Goal: Information Seeking & Learning: Understand process/instructions

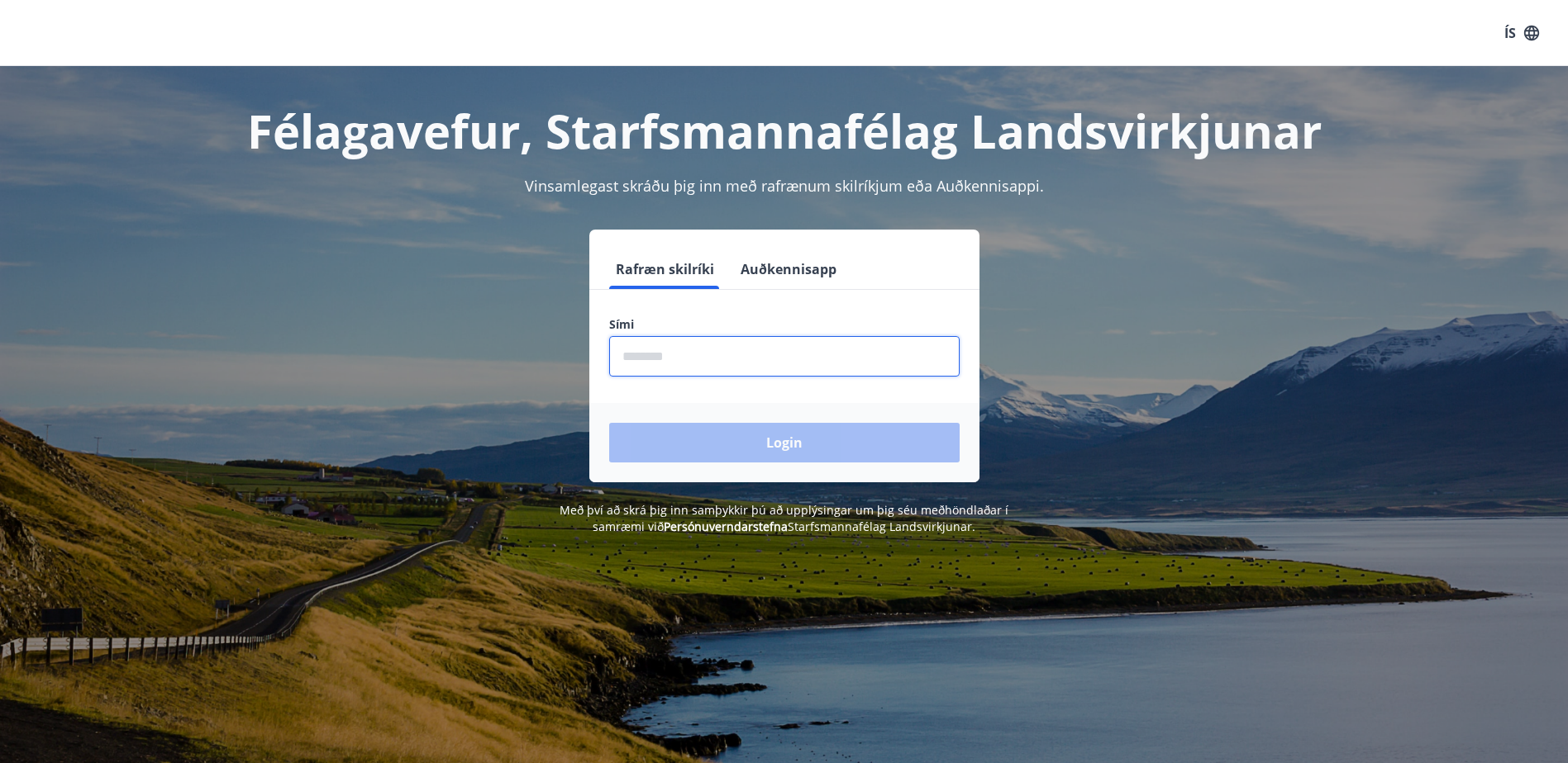
click at [803, 365] on input "phone" at bounding box center [784, 356] width 350 height 41
drag, startPoint x: 811, startPoint y: 361, endPoint x: 968, endPoint y: 347, distance: 157.6
click at [950, 349] on input "phone" at bounding box center [784, 356] width 350 height 41
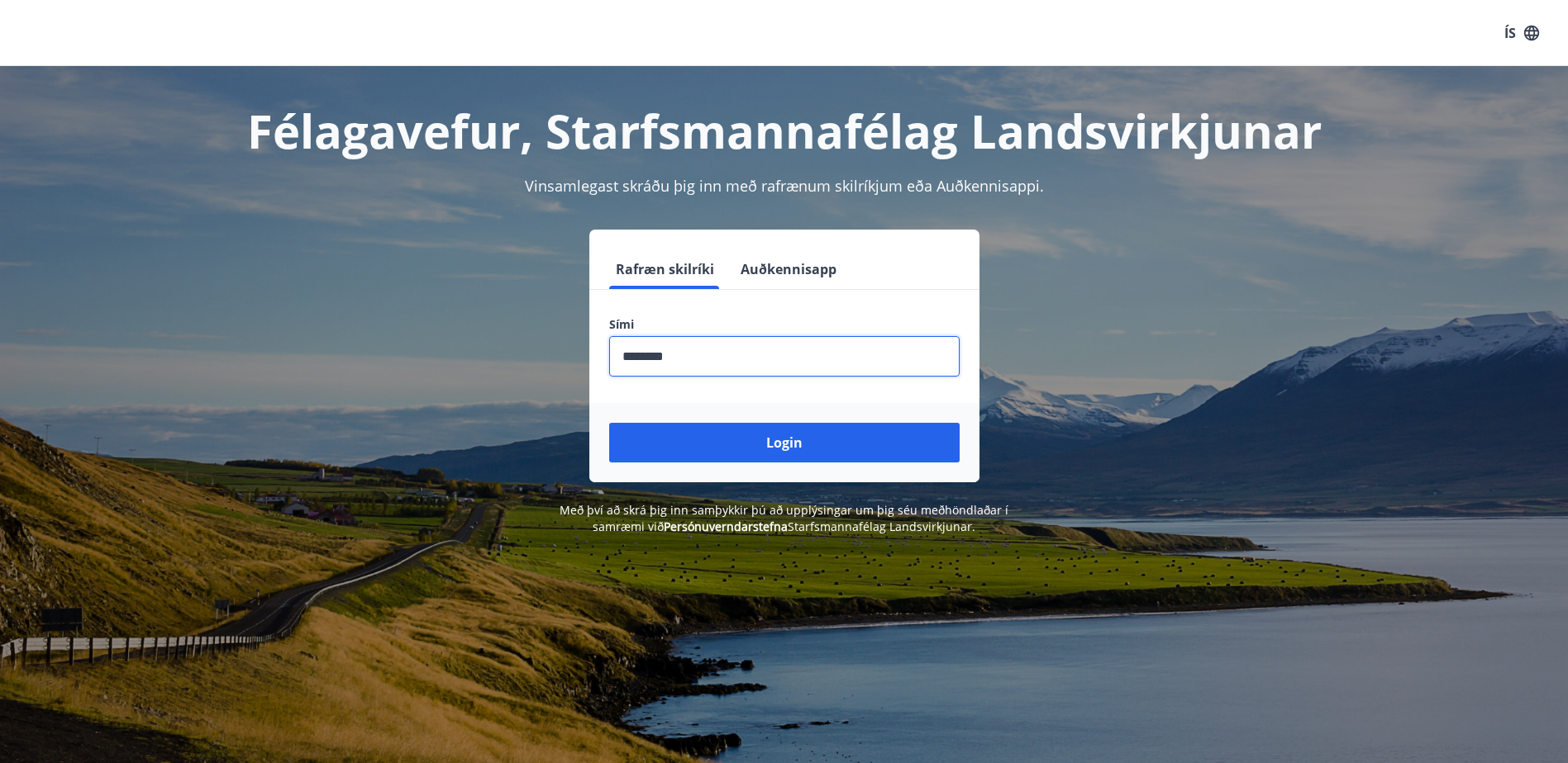
type input "********"
click at [609, 423] on button "Login" at bounding box center [784, 443] width 350 height 40
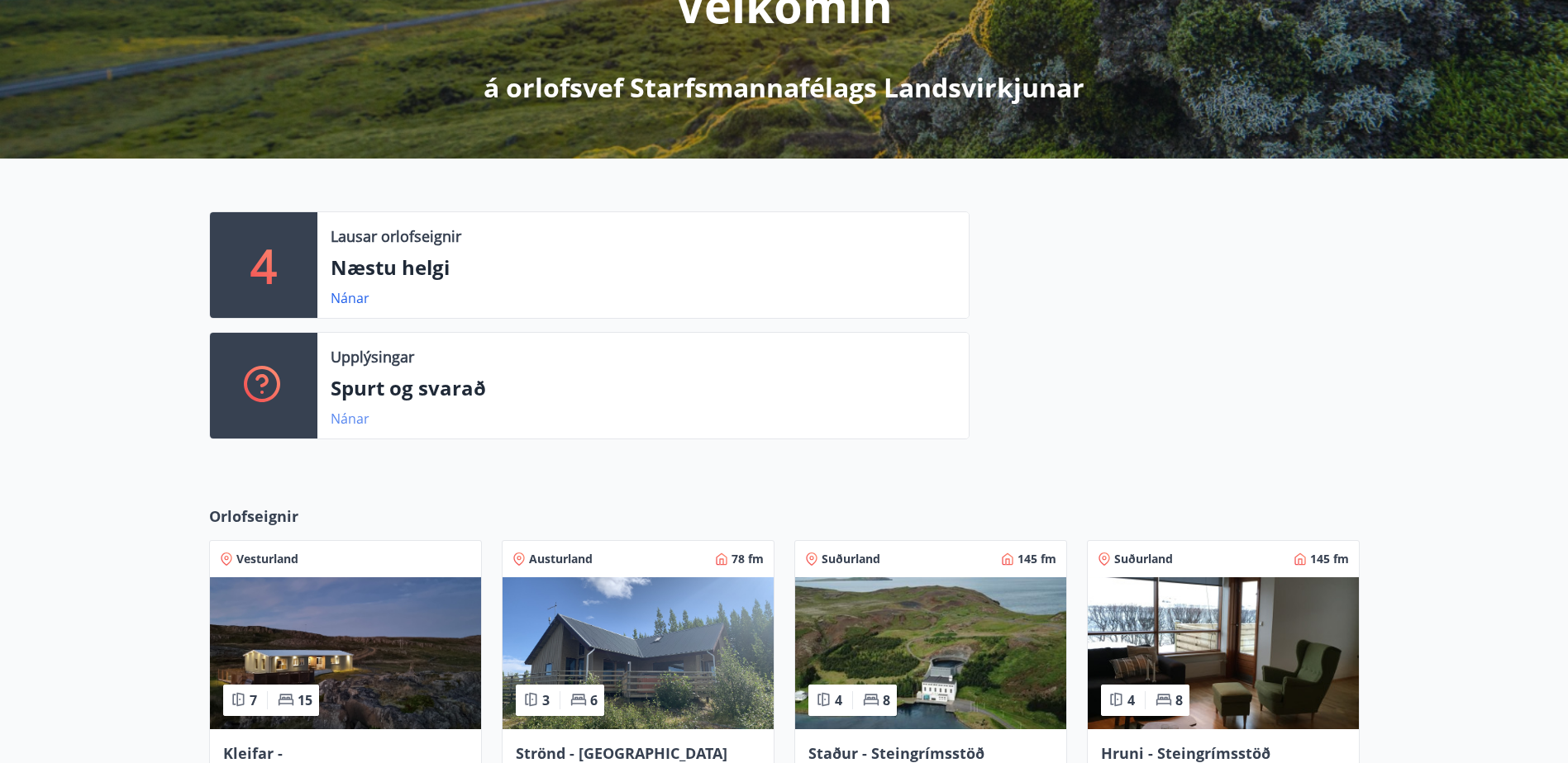
scroll to position [330, 0]
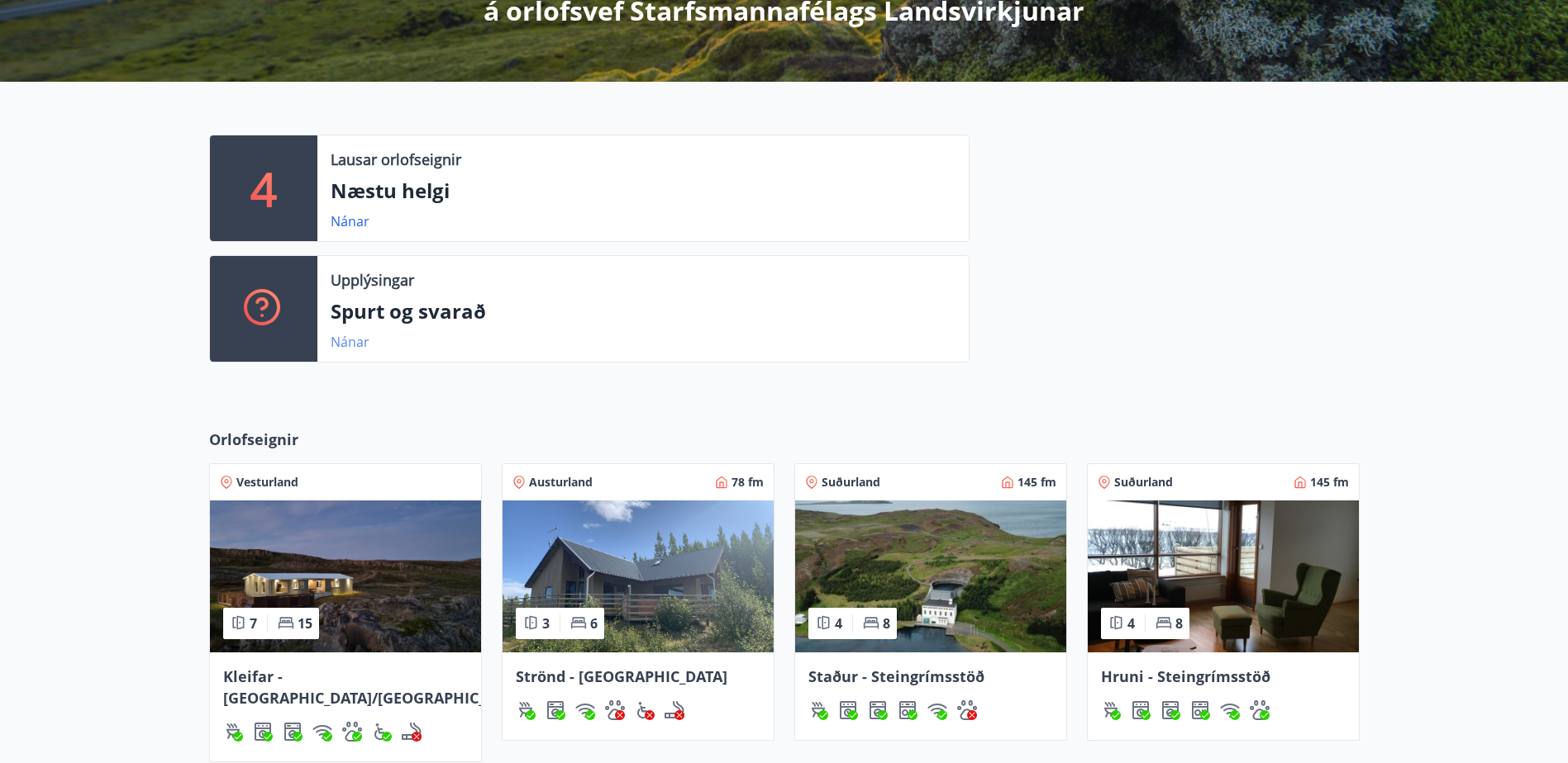
click at [360, 335] on link "Nánar" at bounding box center [349, 341] width 39 height 18
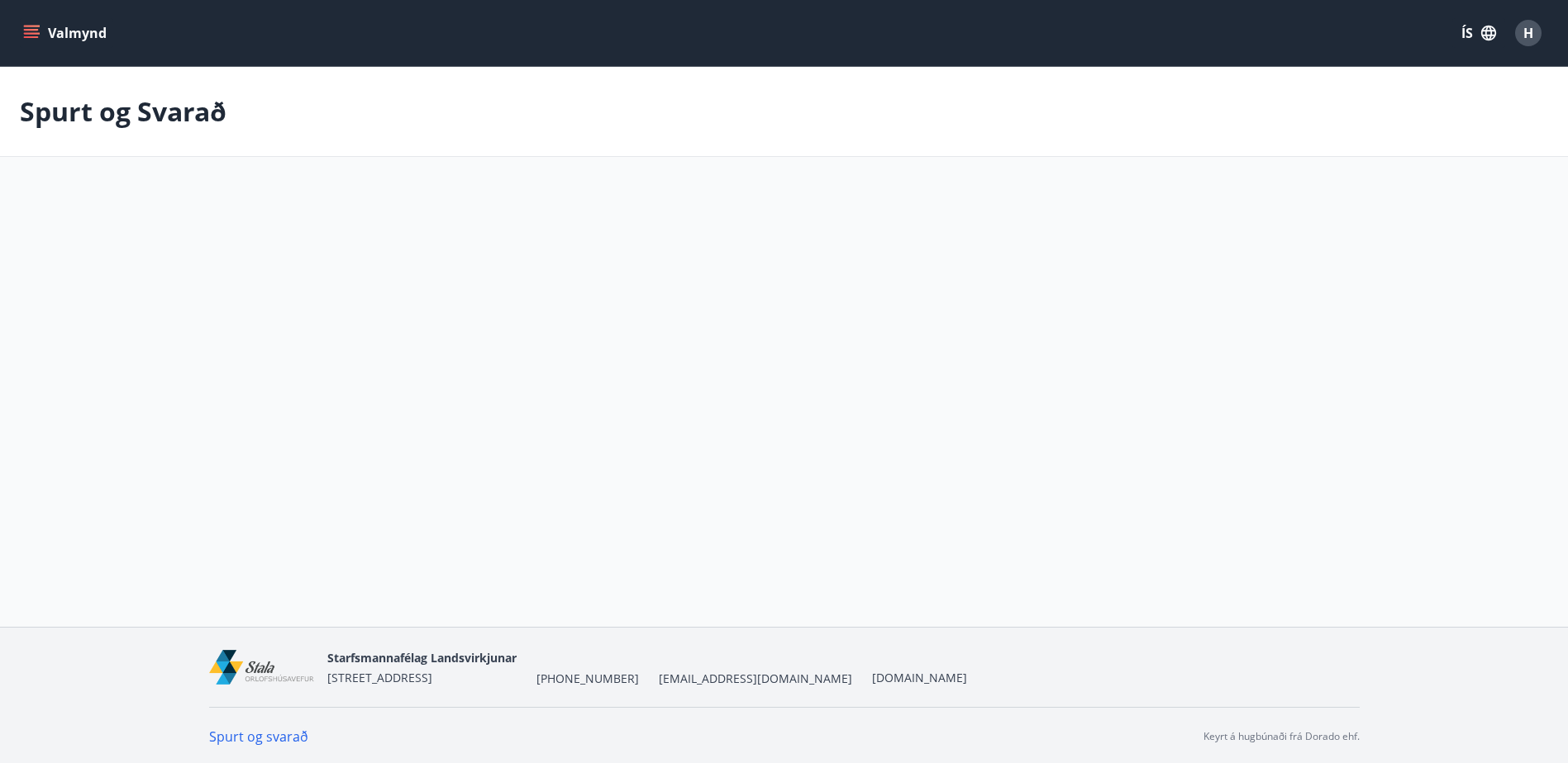
scroll to position [3, 0]
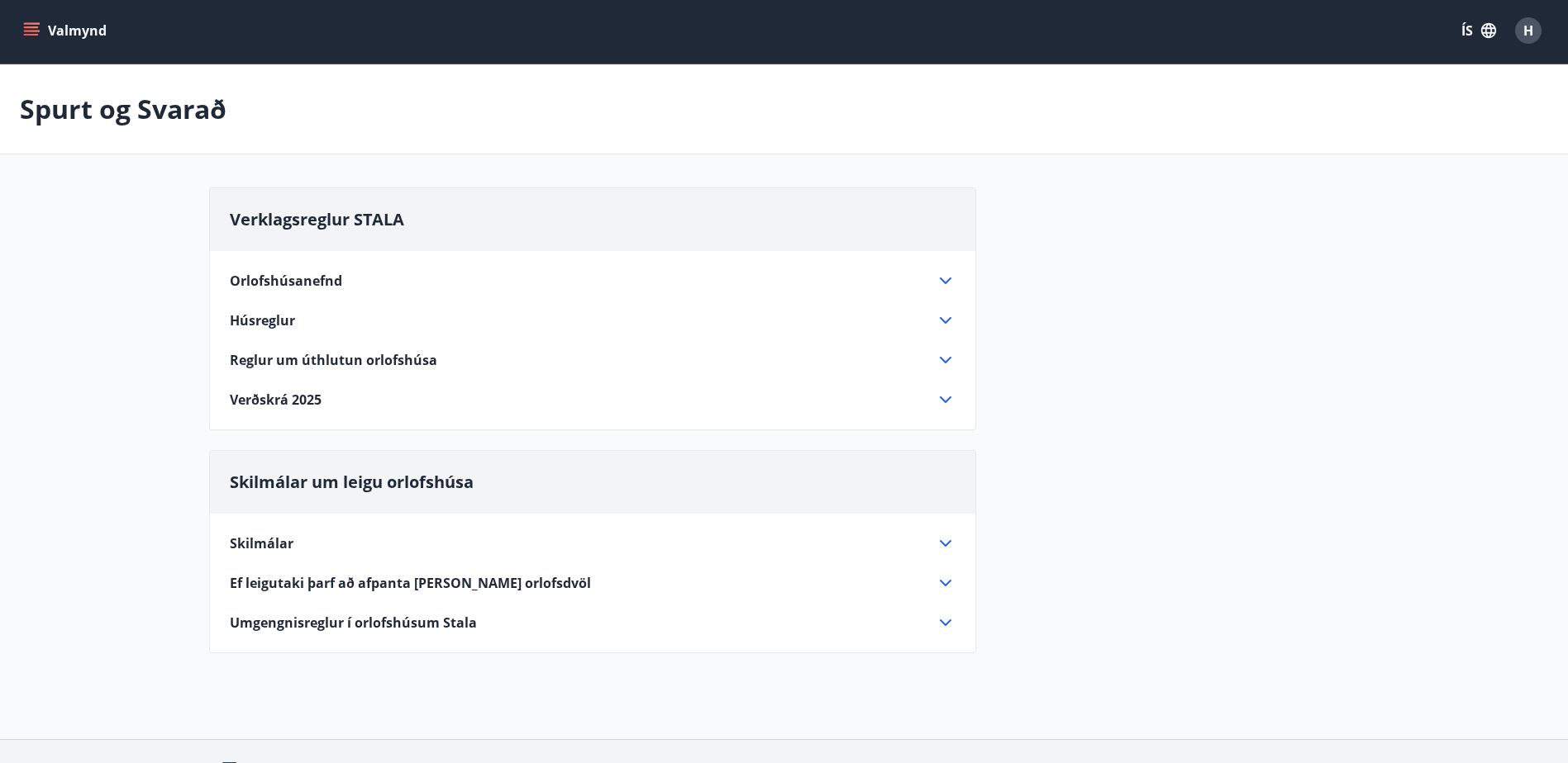
click at [373, 578] on span "Ef leigutaki þarf að afpanta eða breyta orlofsdvöl" at bounding box center [410, 583] width 361 height 18
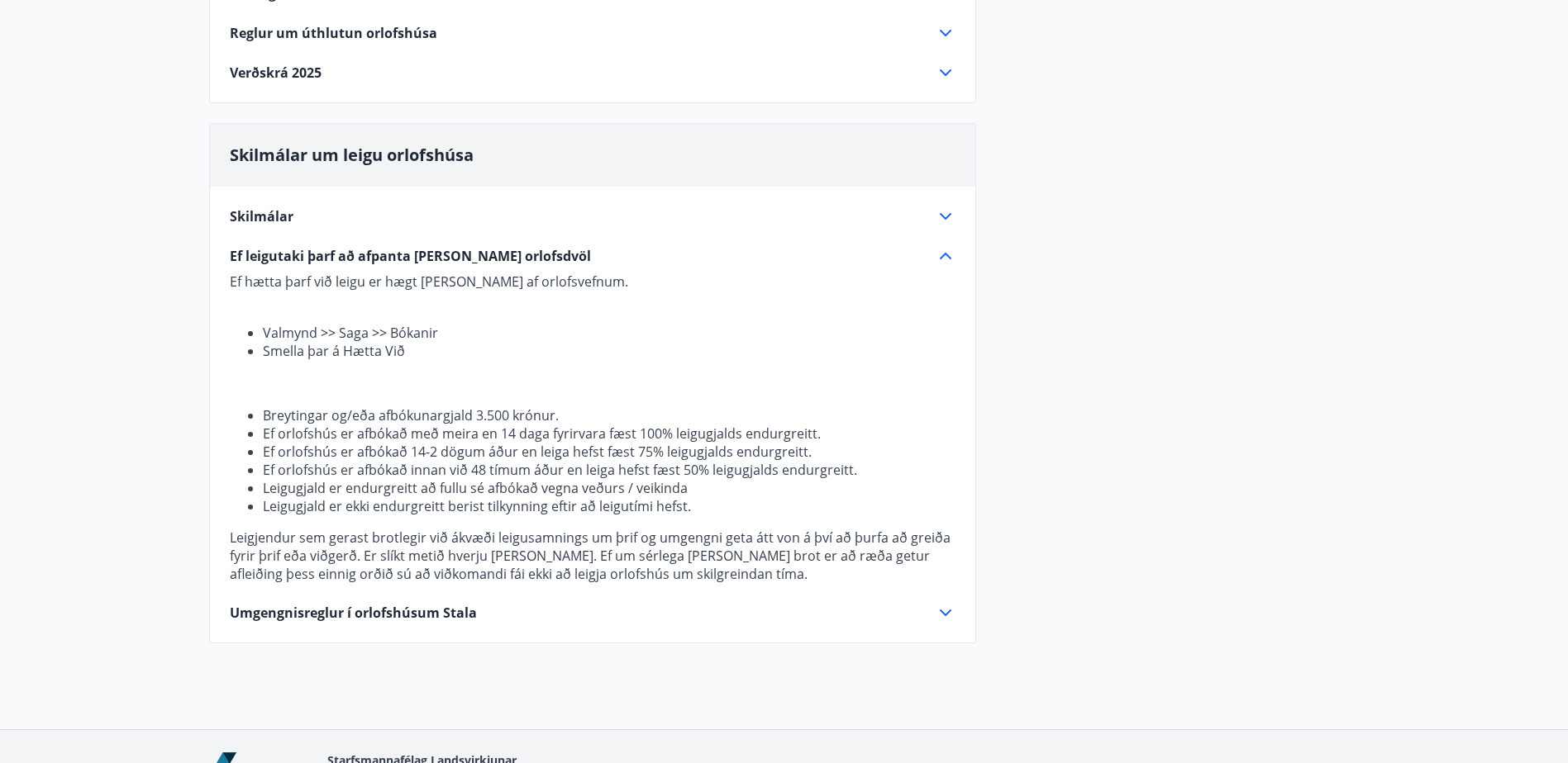
scroll to position [333, 0]
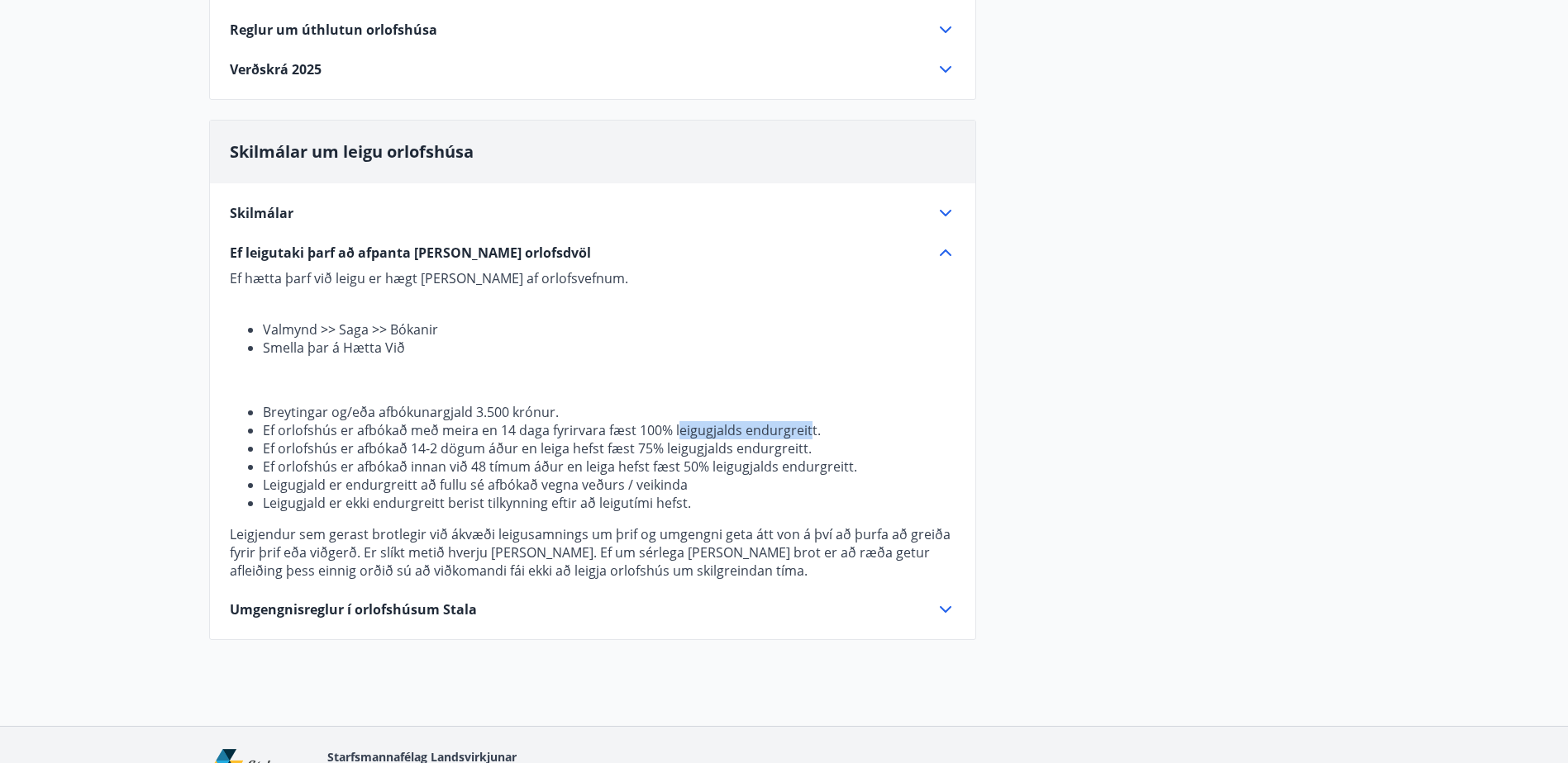
drag, startPoint x: 696, startPoint y: 427, endPoint x: 807, endPoint y: 432, distance: 111.1
click at [807, 432] on li "Ef orlofshús er afbókað með meira en 14 daga fyrirvara fæst 100% leigugjalds en…" at bounding box center [609, 430] width 693 height 18
drag, startPoint x: 807, startPoint y: 432, endPoint x: 361, endPoint y: 444, distance: 446.2
click at [361, 444] on li "Ef orlofshús er afbókað 14-2 dögum áður en leiga hefst fæst 75% leigugjalds end…" at bounding box center [609, 448] width 693 height 18
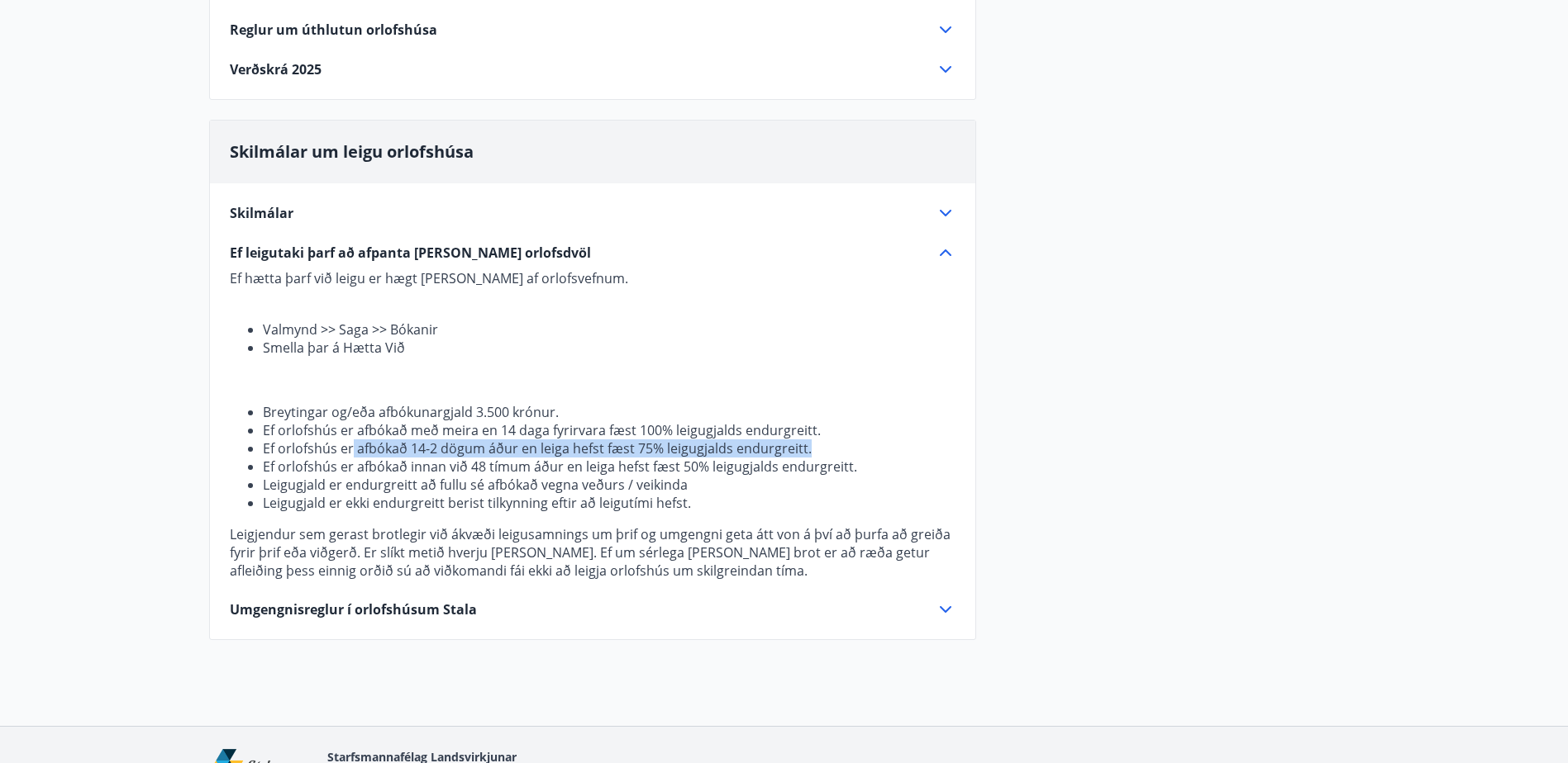
drag, startPoint x: 359, startPoint y: 452, endPoint x: 806, endPoint y: 449, distance: 447.0
click at [806, 449] on li "Ef orlofshús er afbókað 14-2 dögum áður en leiga hefst fæst 75% leigugjalds end…" at bounding box center [609, 448] width 693 height 18
drag, startPoint x: 806, startPoint y: 449, endPoint x: 503, endPoint y: 435, distance: 303.3
click at [503, 435] on li "Ef orlofshús er afbókað með meira en 14 daga fyrirvara fæst 100% leigugjalds en…" at bounding box center [609, 430] width 693 height 18
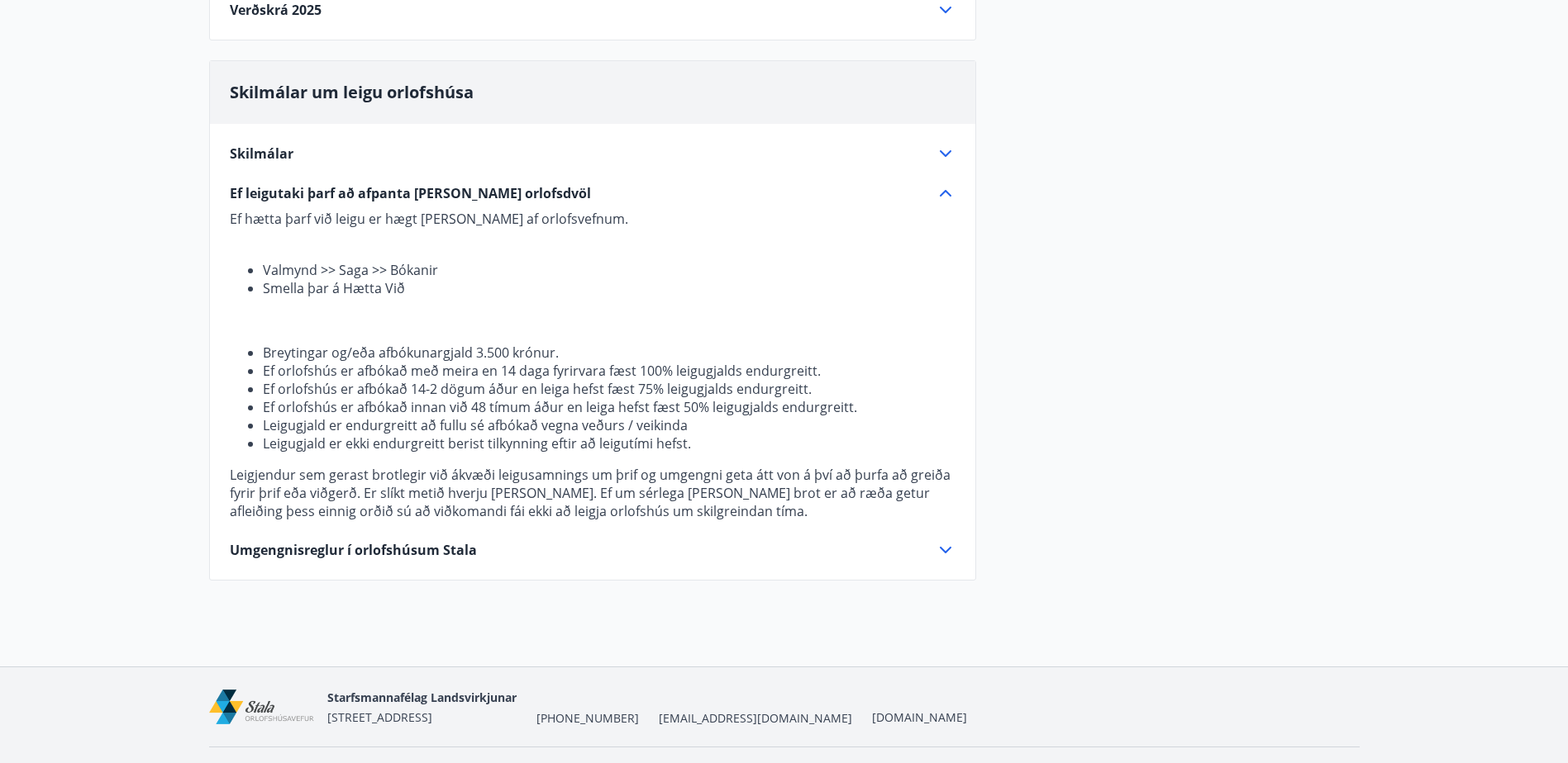
scroll to position [352, 0]
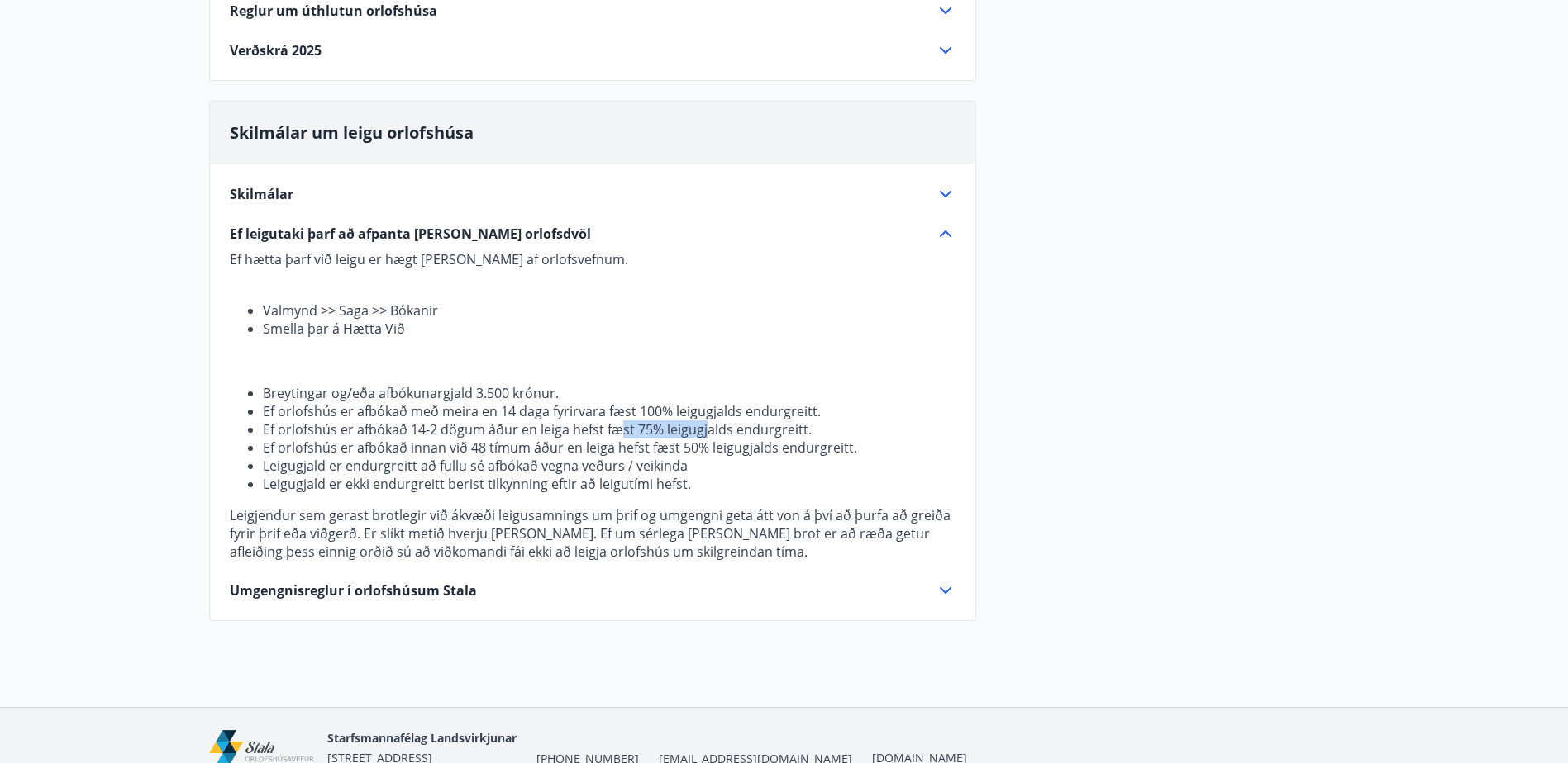
drag, startPoint x: 623, startPoint y: 436, endPoint x: 707, endPoint y: 433, distance: 84.1
click at [707, 433] on li "Ef orlofshús er afbókað 14-2 dögum áður en leiga hefst fæst 75% leigugjalds end…" at bounding box center [609, 429] width 693 height 18
drag, startPoint x: 707, startPoint y: 433, endPoint x: 631, endPoint y: 438, distance: 76.2
click at [631, 438] on li "Ef orlofshús er afbókað 14-2 dögum áður en leiga hefst fæst 75% leigugjalds end…" at bounding box center [609, 429] width 693 height 18
drag, startPoint x: 637, startPoint y: 430, endPoint x: 663, endPoint y: 428, distance: 26.1
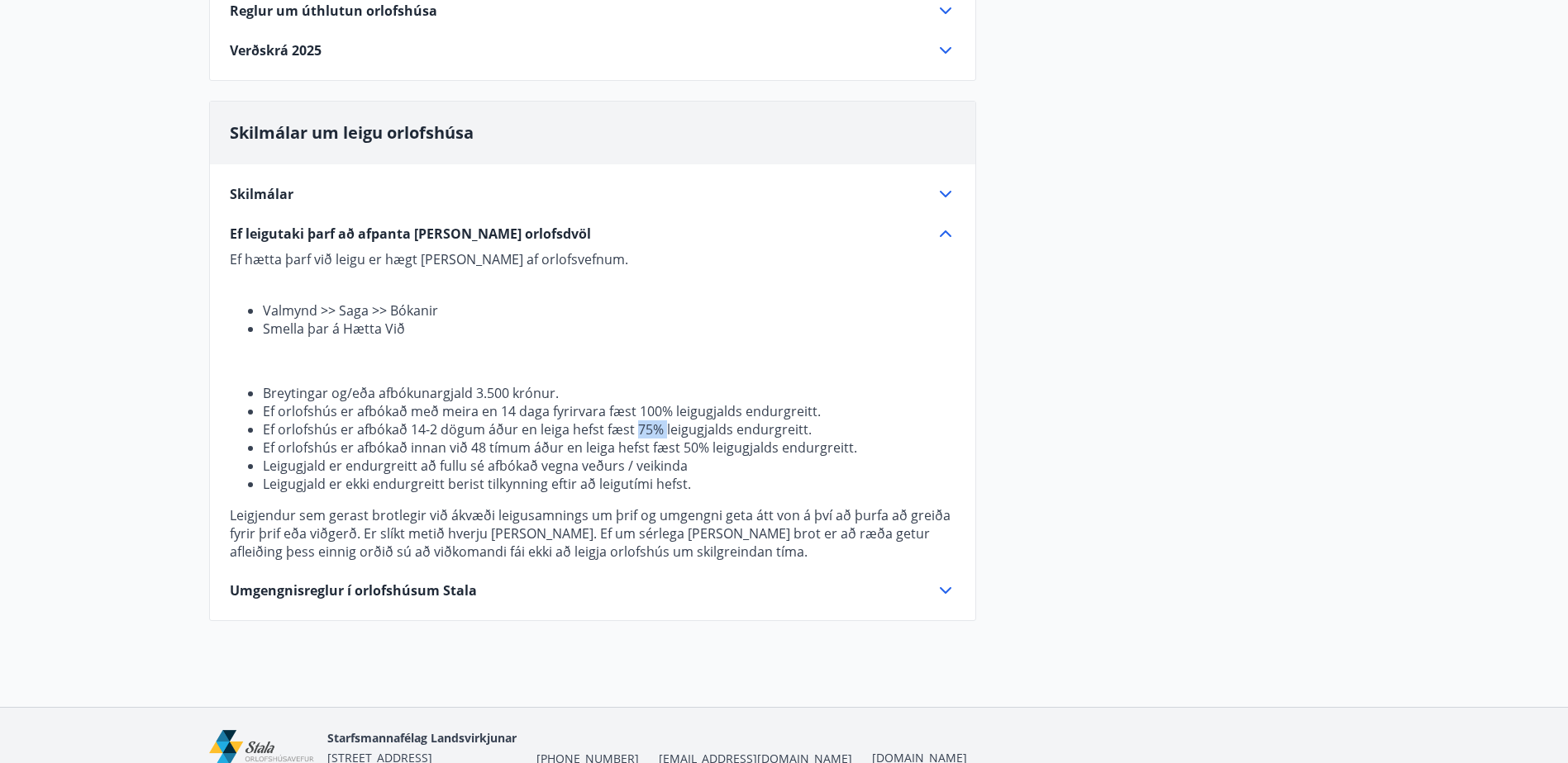
click at [663, 428] on li "Ef orlofshús er afbókað 14-2 dögum áður en leiga hefst fæst 75% leigugjalds end…" at bounding box center [609, 429] width 693 height 18
drag, startPoint x: 663, startPoint y: 428, endPoint x: 496, endPoint y: 431, distance: 167.0
click at [496, 431] on li "Ef orlofshús er afbókað 14-2 dögum áður en leiga hefst fæst 75% leigugjalds end…" at bounding box center [609, 429] width 693 height 18
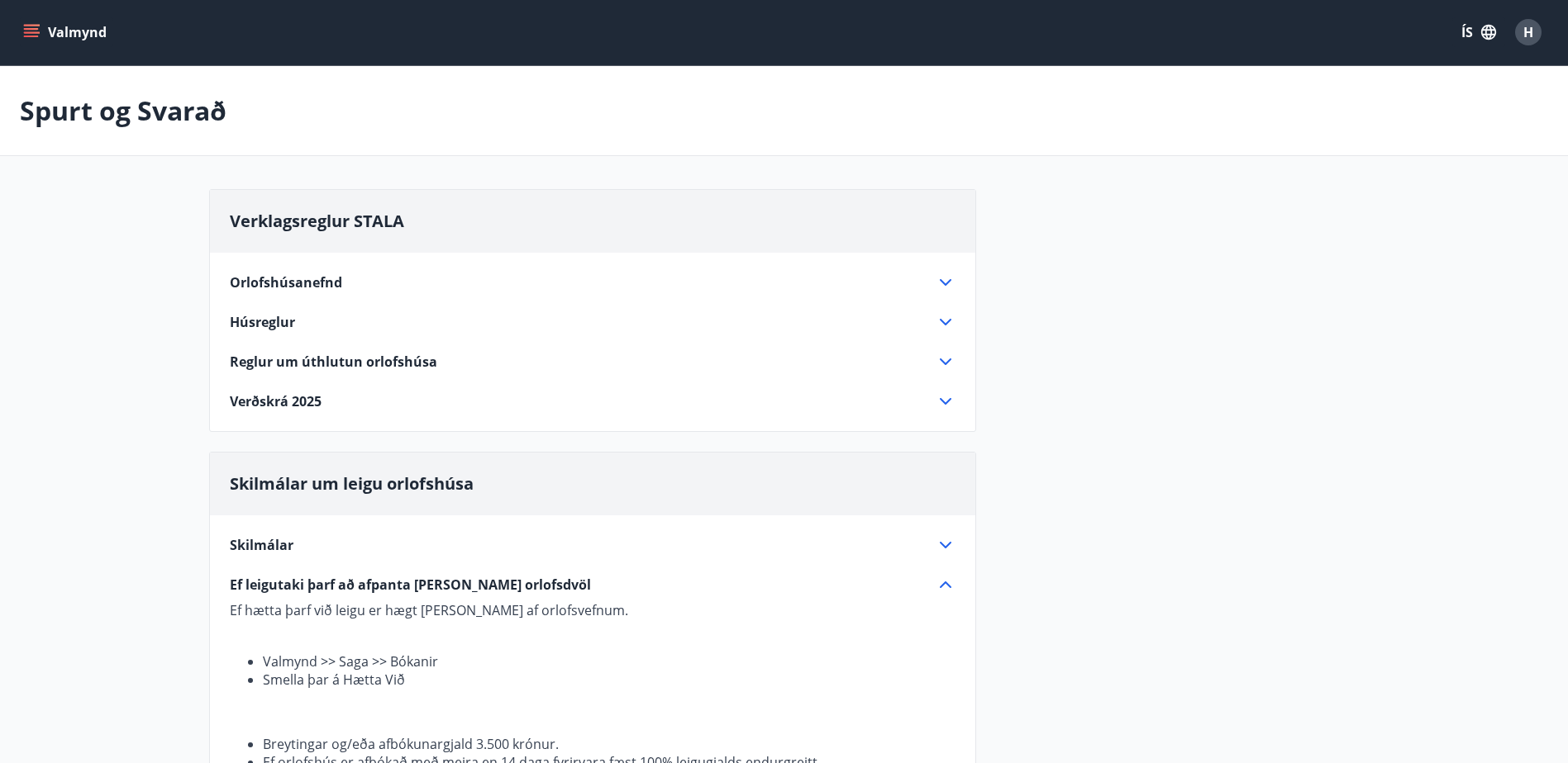
scroll to position [0, 0]
click at [74, 38] on button "Valmynd" at bounding box center [66, 33] width 93 height 29
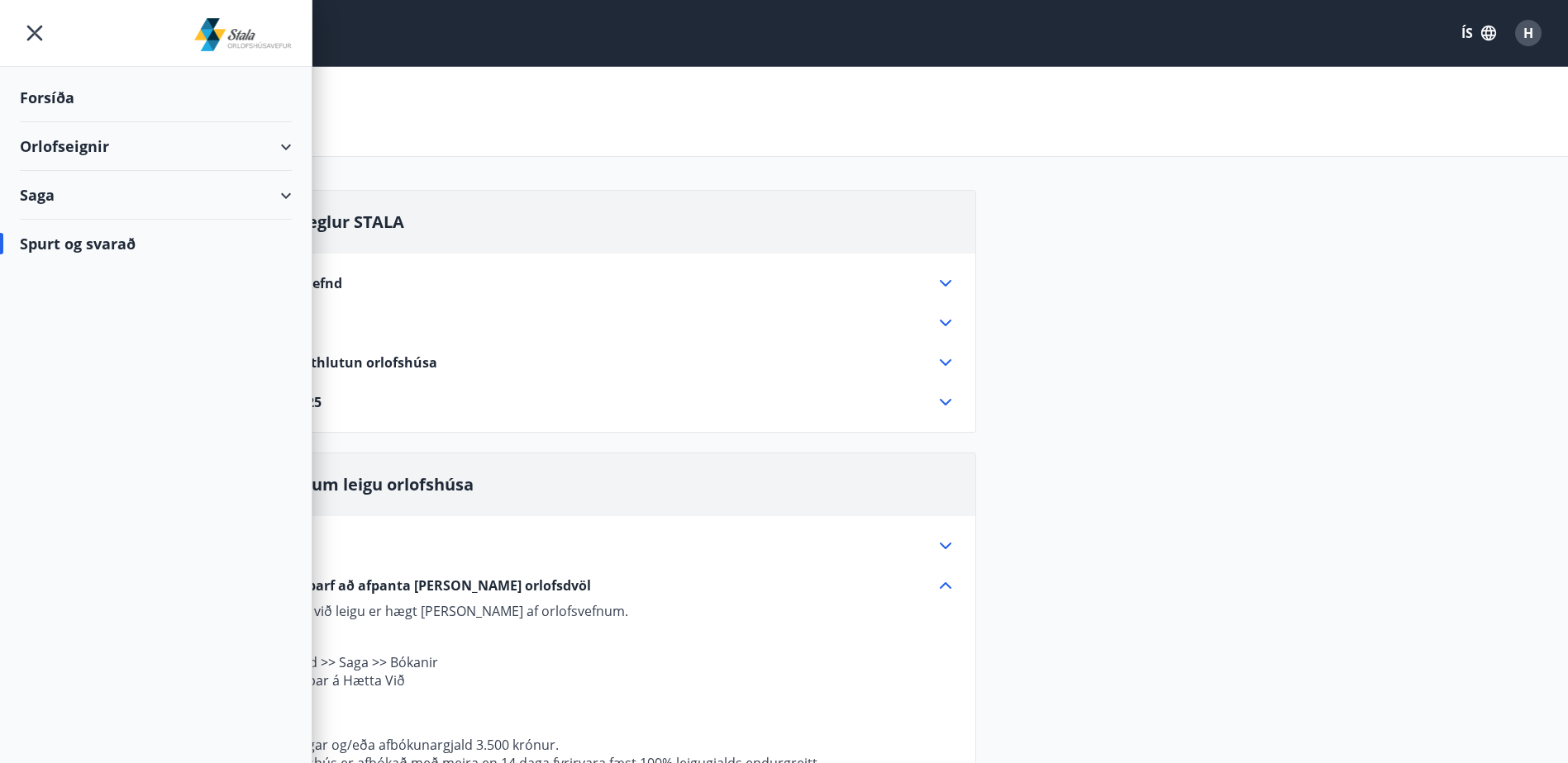
click at [74, 38] on div at bounding box center [155, 34] width 311 height 67
click at [34, 36] on icon "menu" at bounding box center [34, 33] width 29 height 29
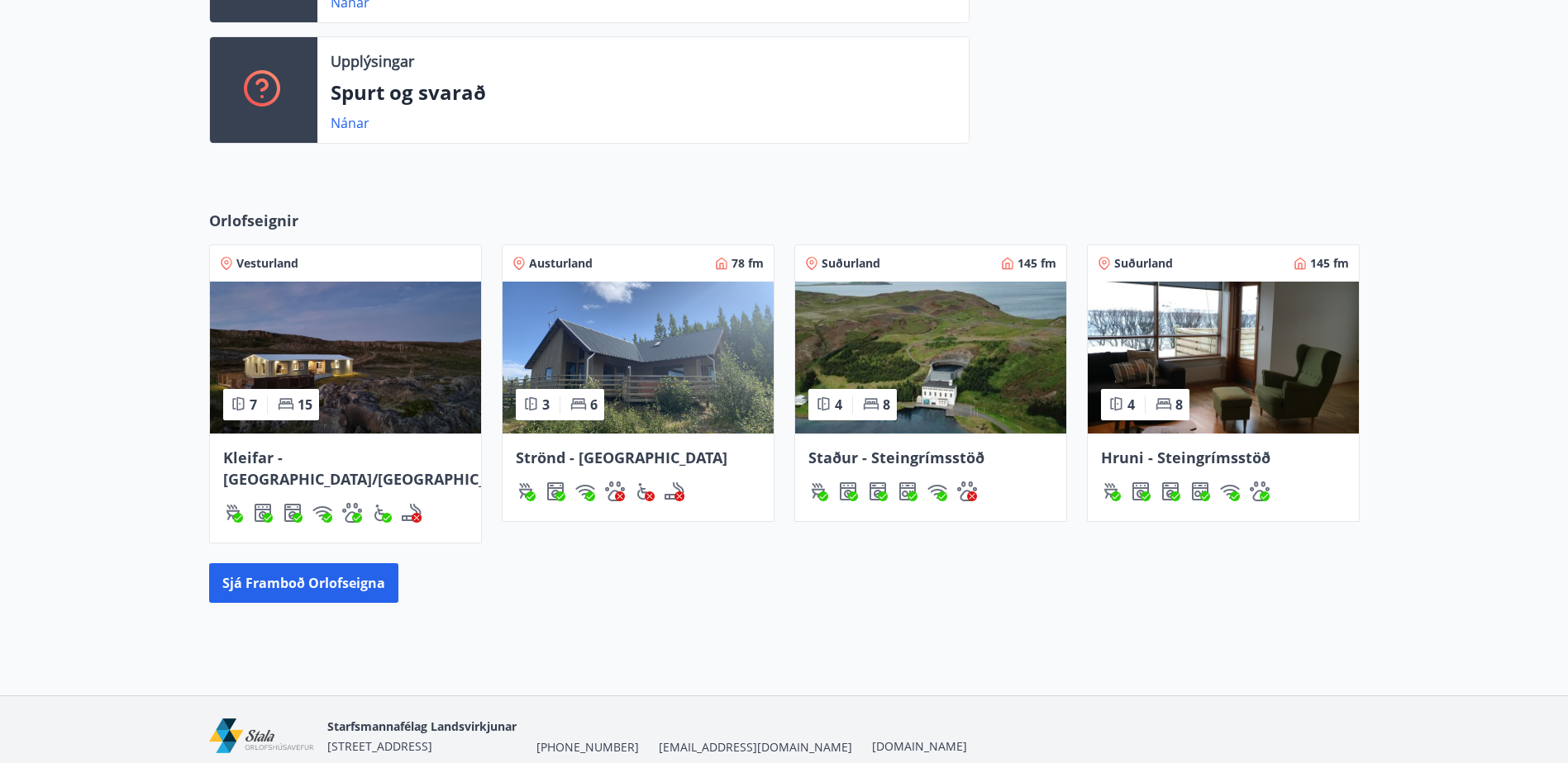
scroll to position [579, 0]
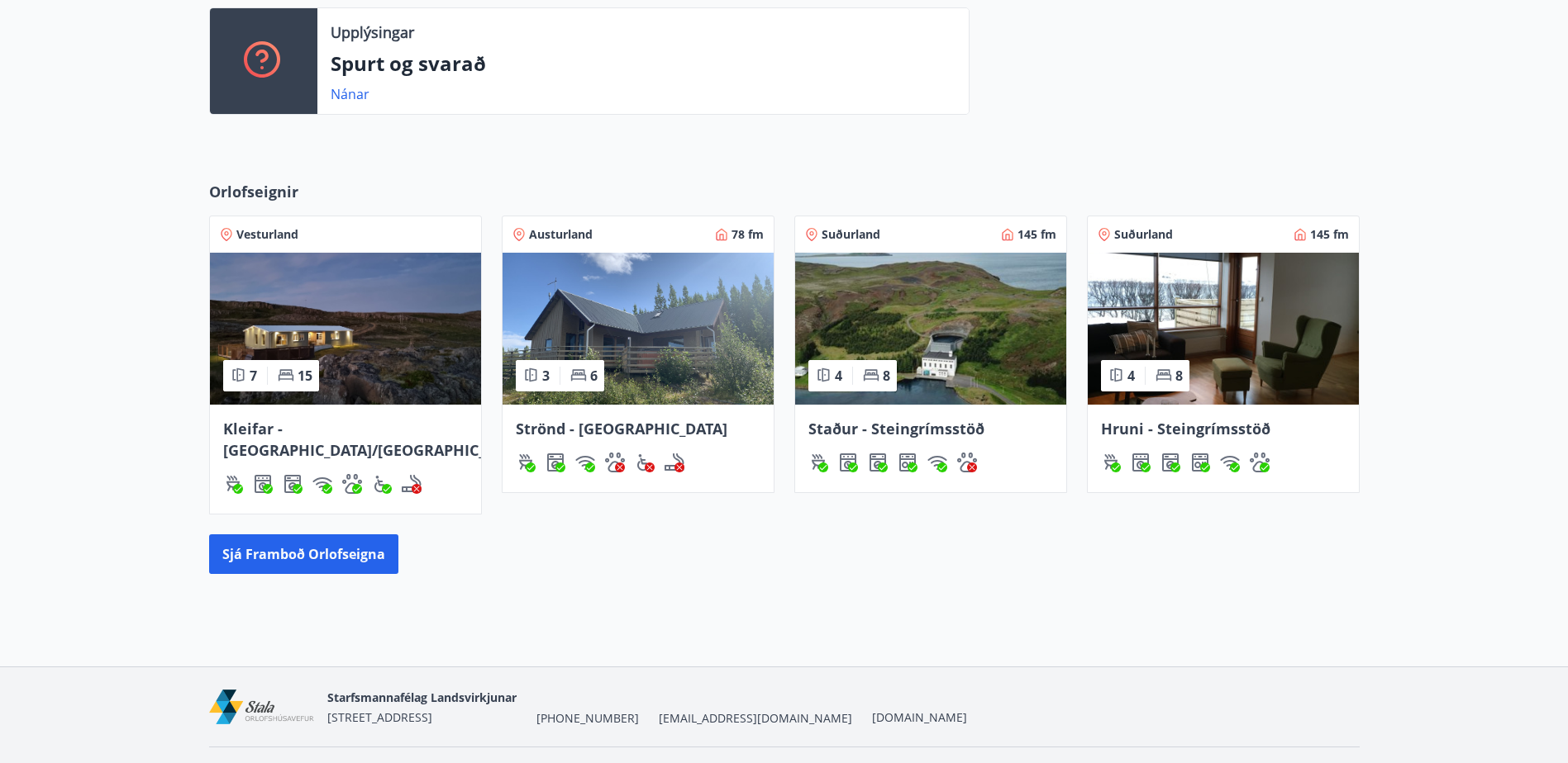
click at [274, 553] on div "Orlofseignir Vesturland 7 15 Kleifar - Drangsnes/Hólmavík Austurland 78 fm 3 6 …" at bounding box center [784, 377] width 1568 height 446
click at [285, 535] on button "Sjá framboð orlofseigna" at bounding box center [303, 554] width 189 height 40
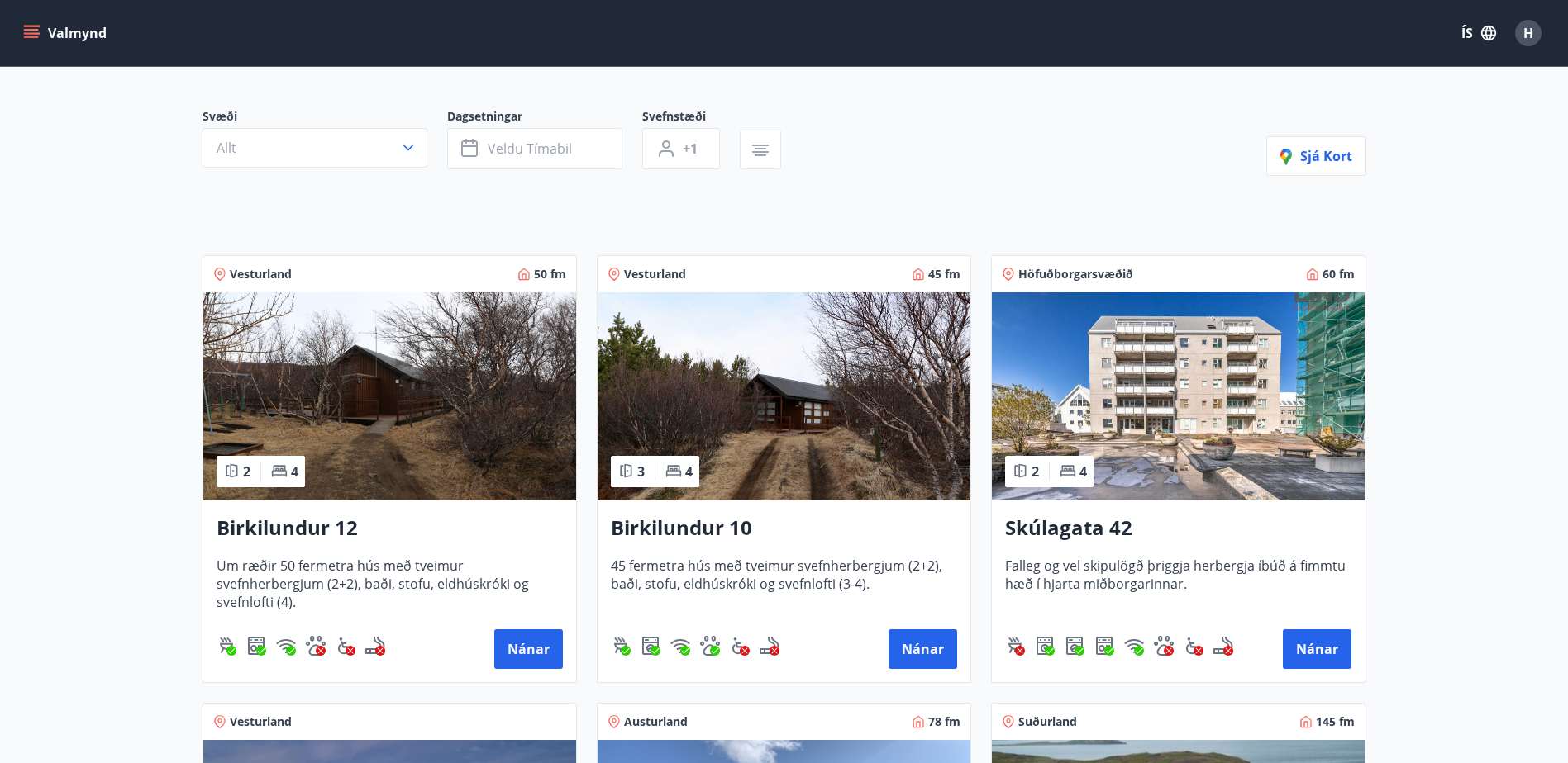
scroll to position [330, 0]
